Goal: Task Accomplishment & Management: Use online tool/utility

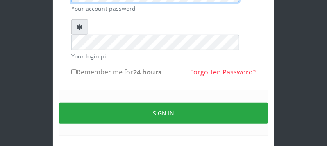
scroll to position [130, 0]
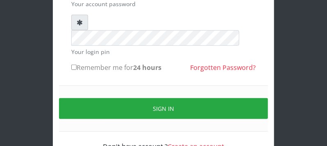
click at [74, 65] on input "Remember me for 24 hours" at bounding box center [73, 67] width 5 height 5
checkbox input "true"
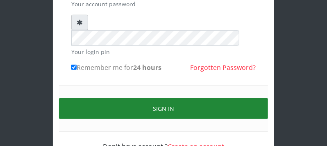
click at [82, 98] on button "Sign in" at bounding box center [163, 108] width 209 height 21
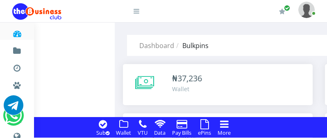
drag, startPoint x: 0, startPoint y: 0, endPoint x: 334, endPoint y: 131, distance: 358.7
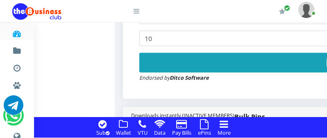
scroll to position [408, 0]
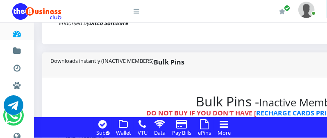
click at [208, 124] on icon at bounding box center [205, 124] width 9 height 10
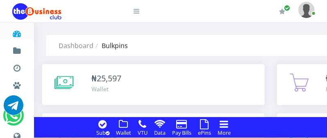
click at [205, 123] on icon at bounding box center [205, 124] width 9 height 10
click at [205, 124] on icon at bounding box center [205, 124] width 9 height 10
